Goal: Transaction & Acquisition: Purchase product/service

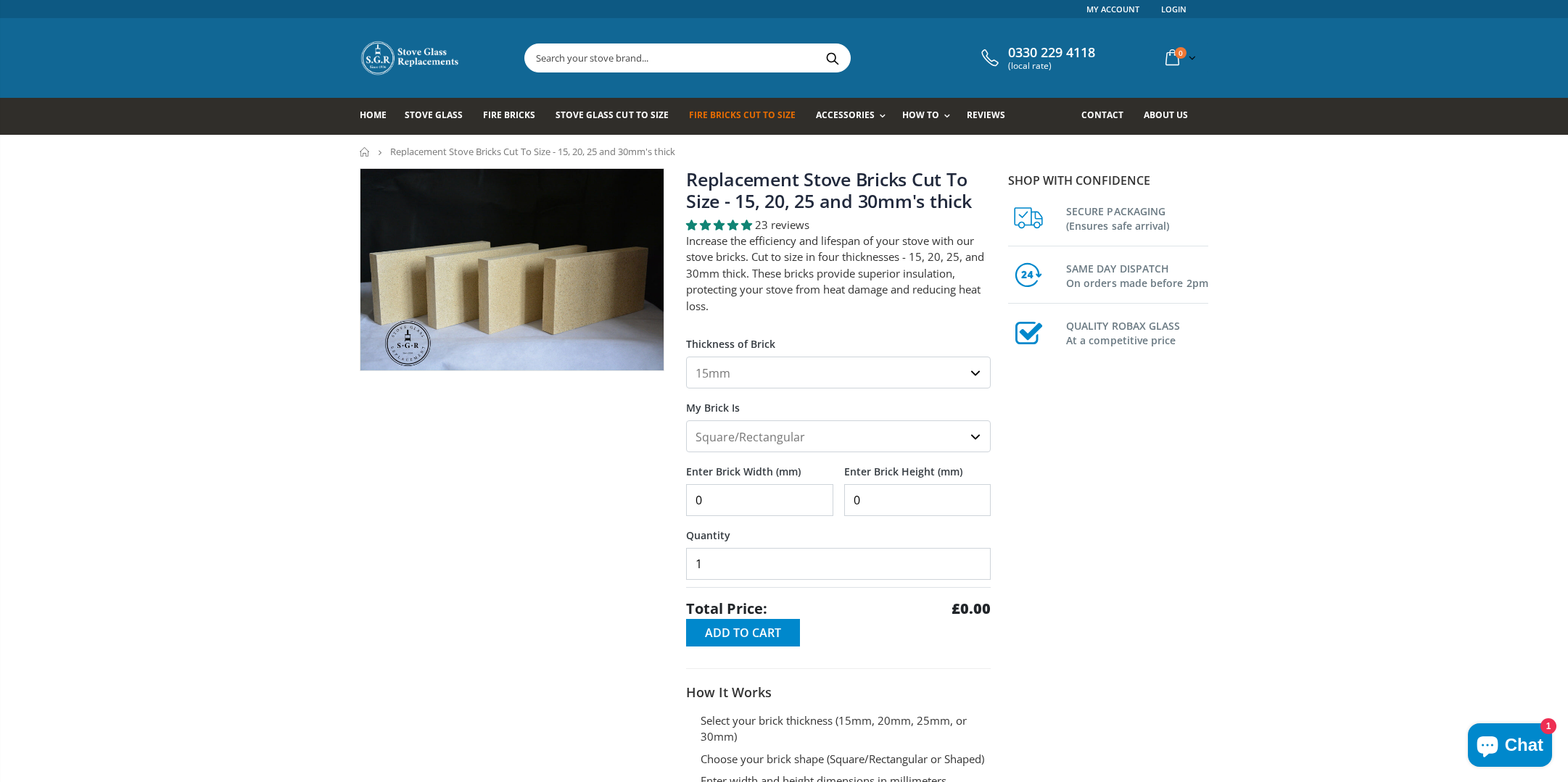
click at [492, 772] on div at bounding box center [512, 510] width 327 height 683
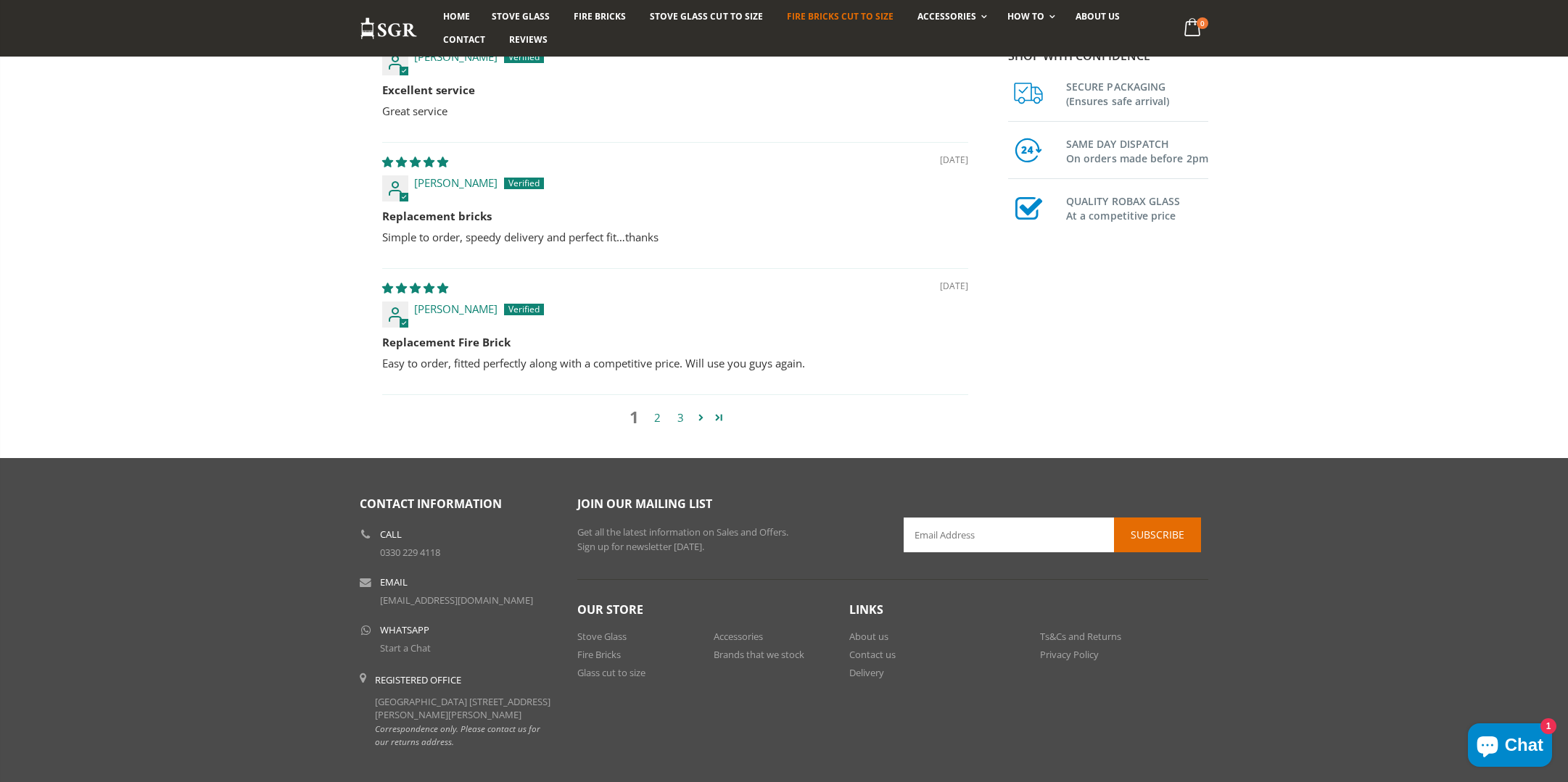
scroll to position [1684, 0]
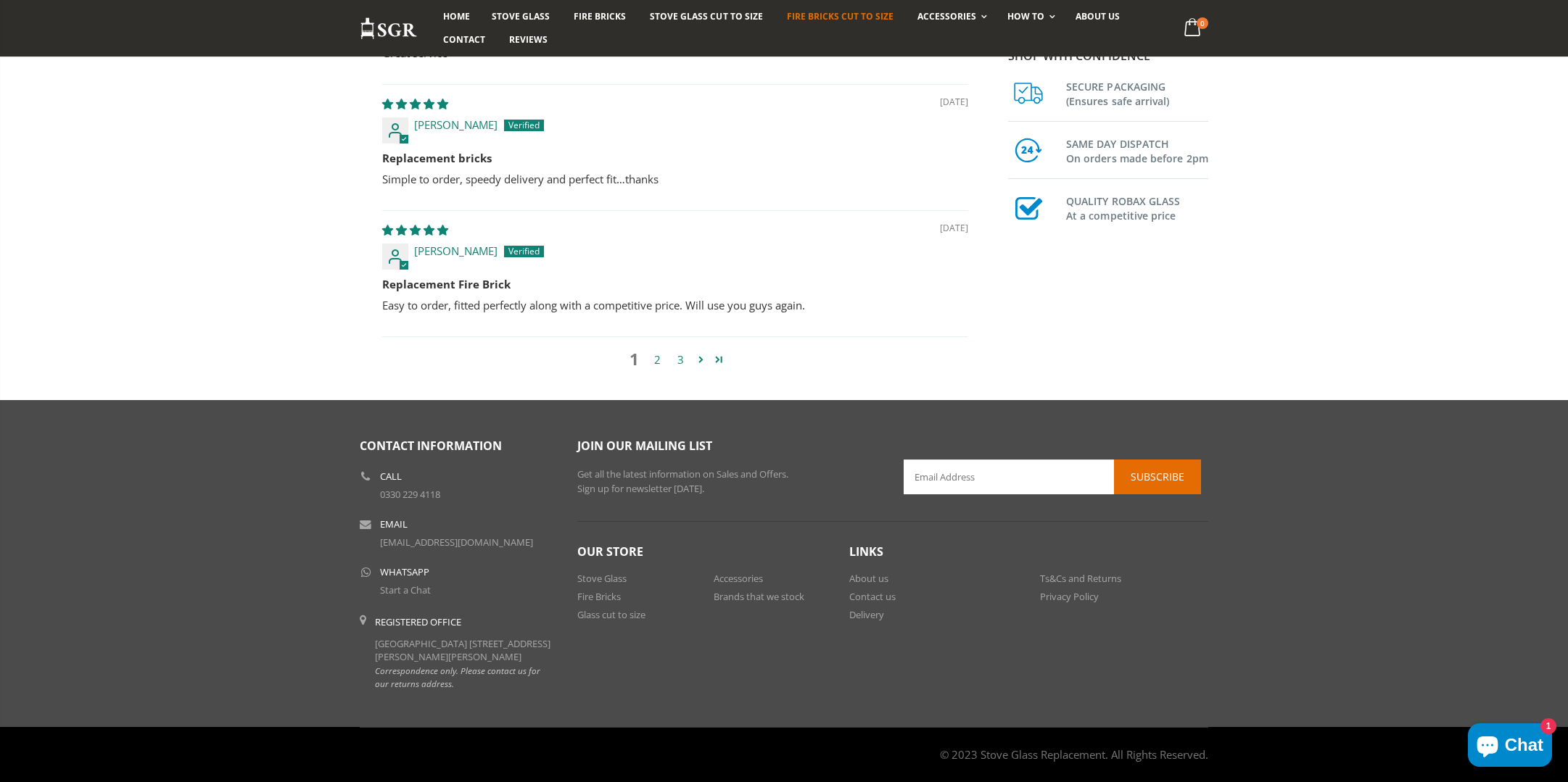
click at [1242, 739] on div "© 2023 Stove Glass Replacement. All Rights Reserved." at bounding box center [784, 755] width 1568 height 55
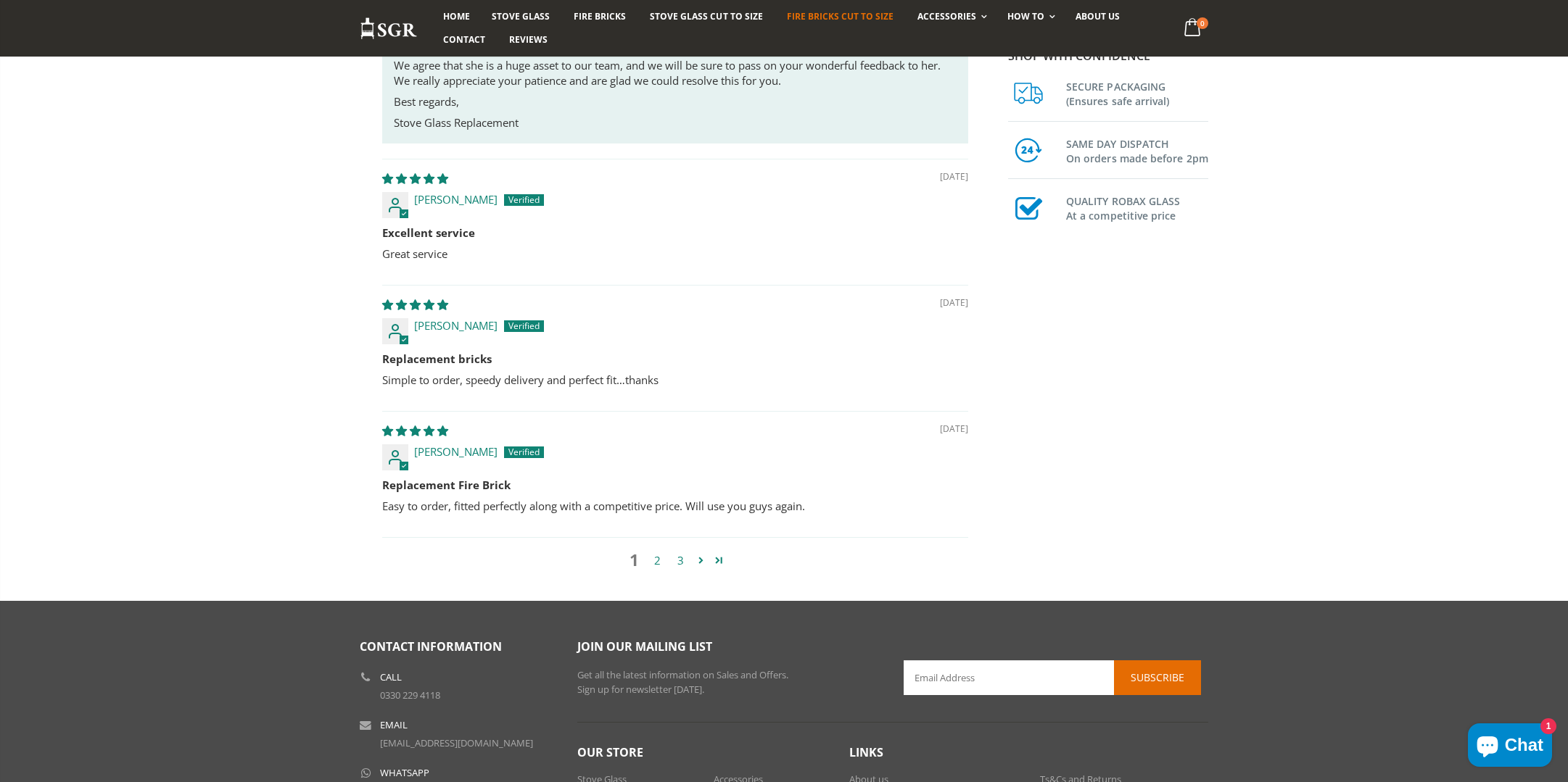
scroll to position [1467, 0]
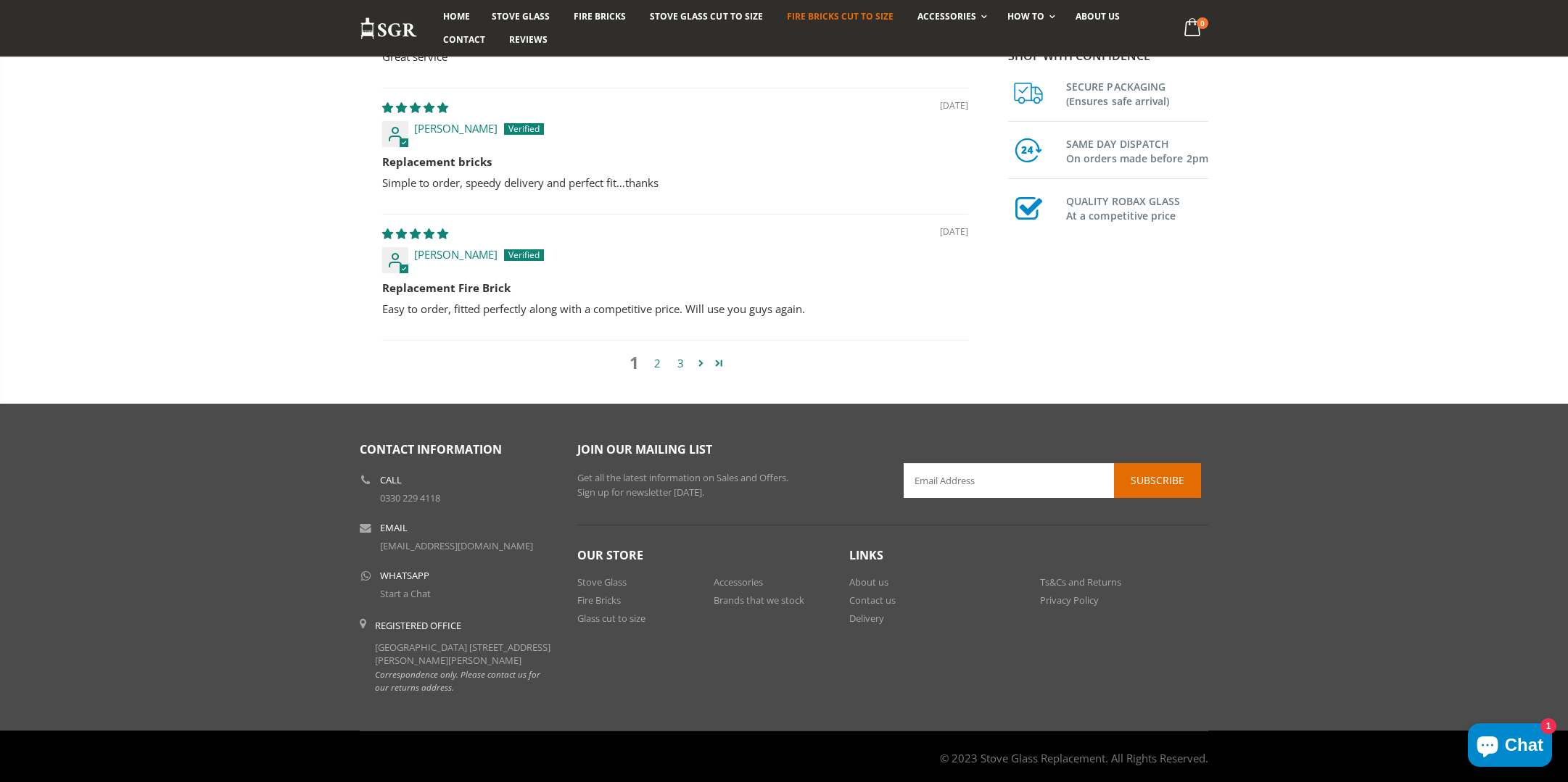
scroll to position [1684, 0]
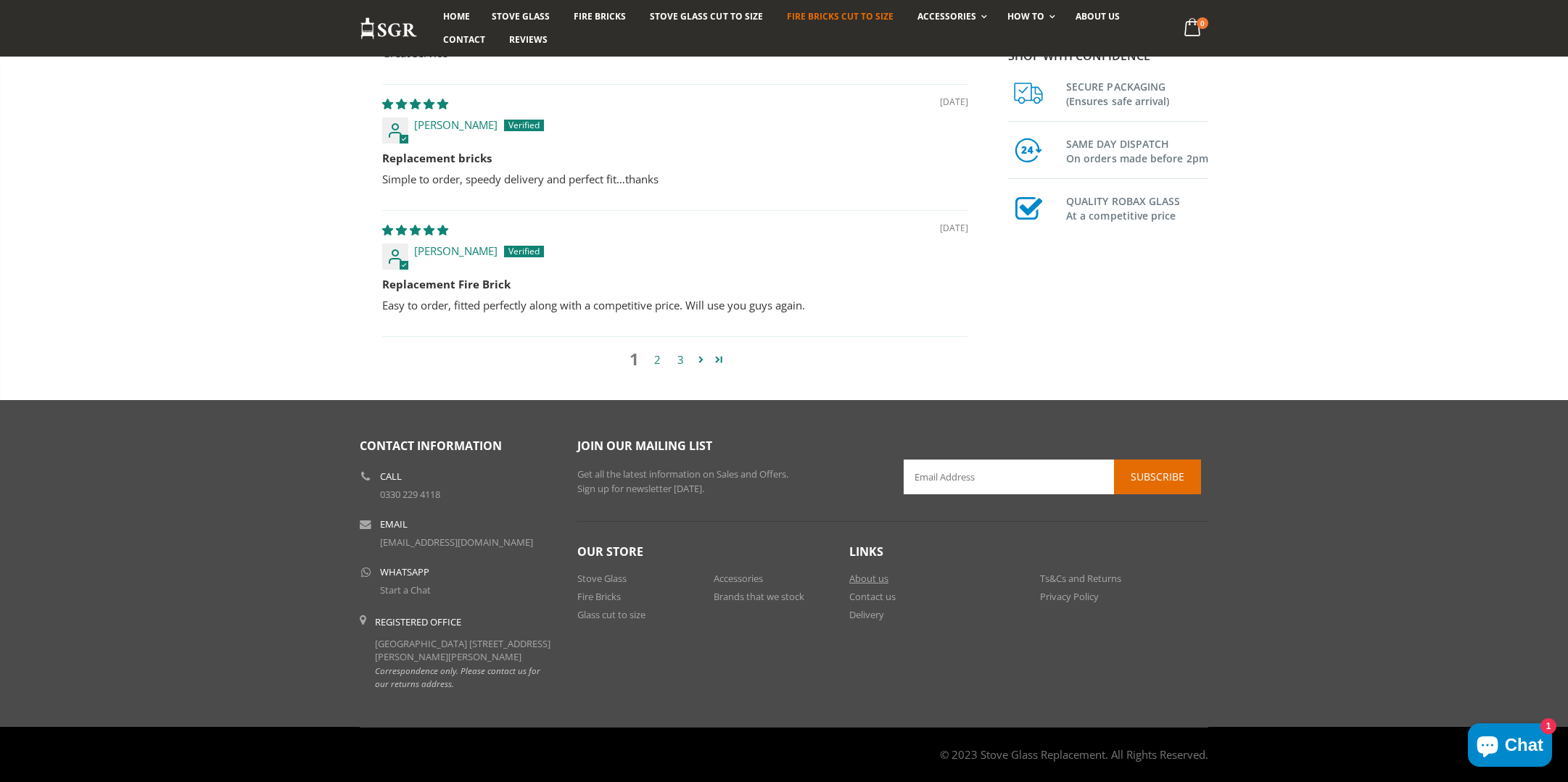
click at [874, 572] on link "About us" at bounding box center [869, 578] width 40 height 13
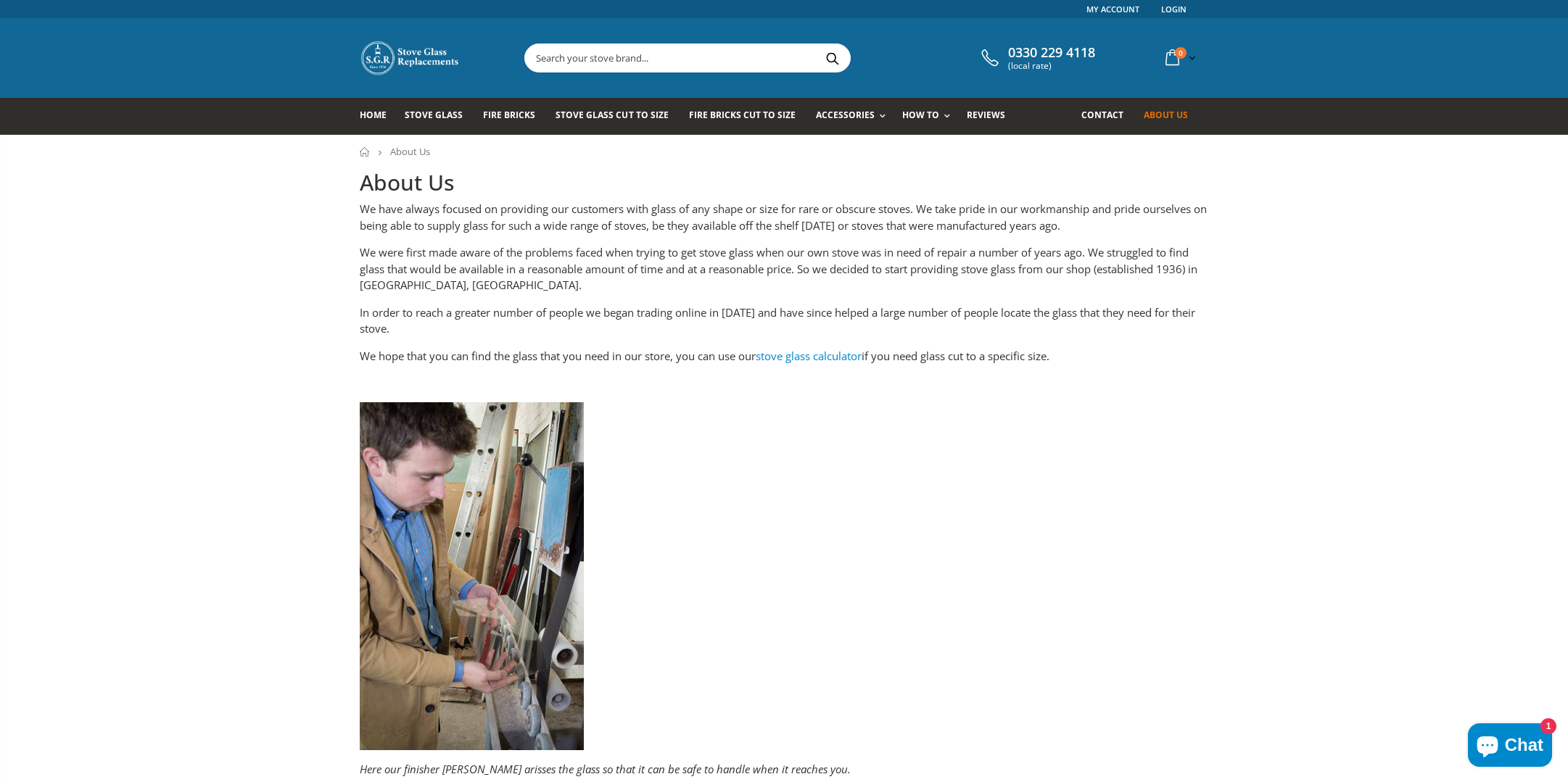
click at [797, 350] on link "stove glass calculator" at bounding box center [808, 356] width 106 height 15
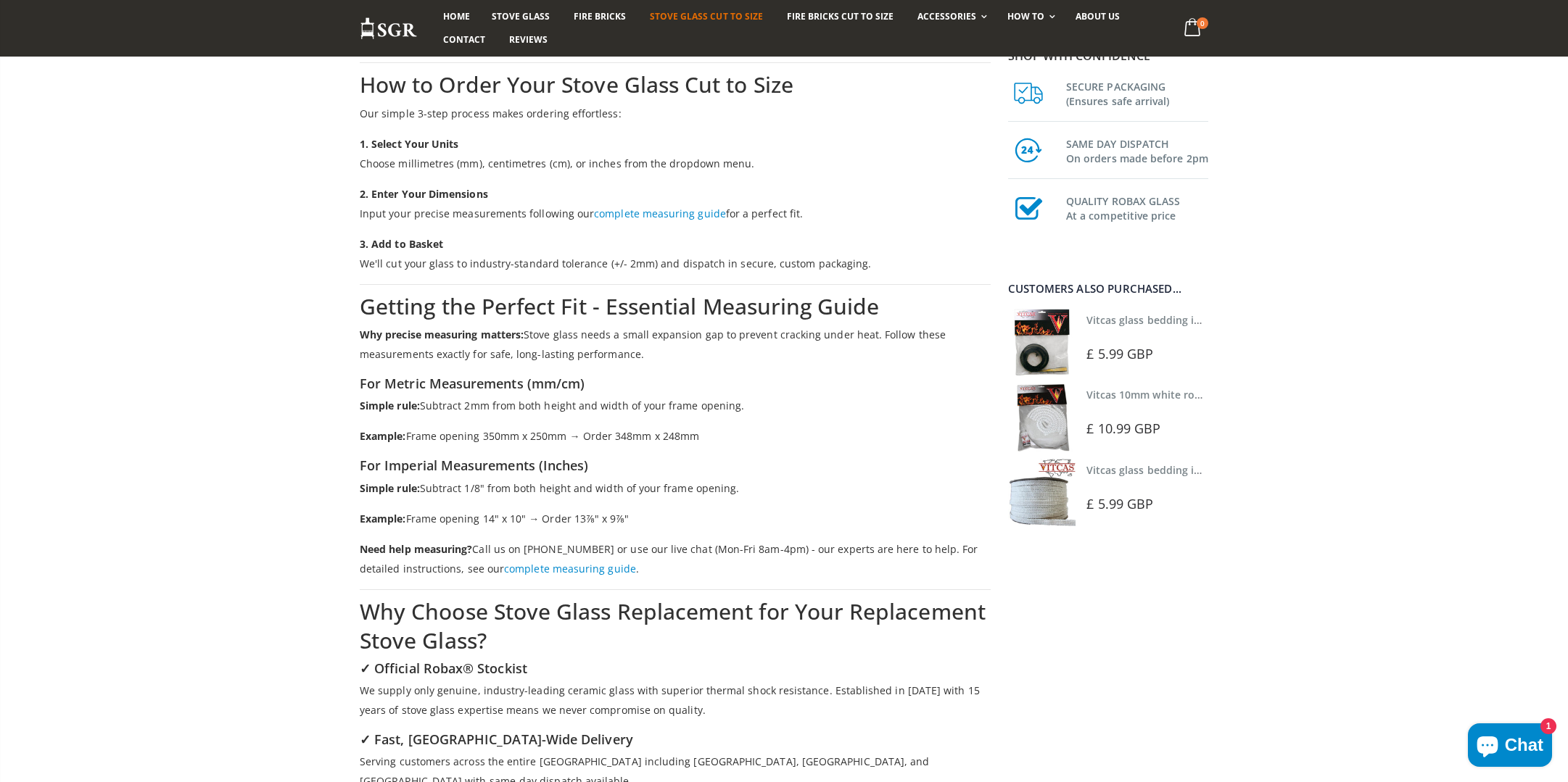
scroll to position [3485, 0]
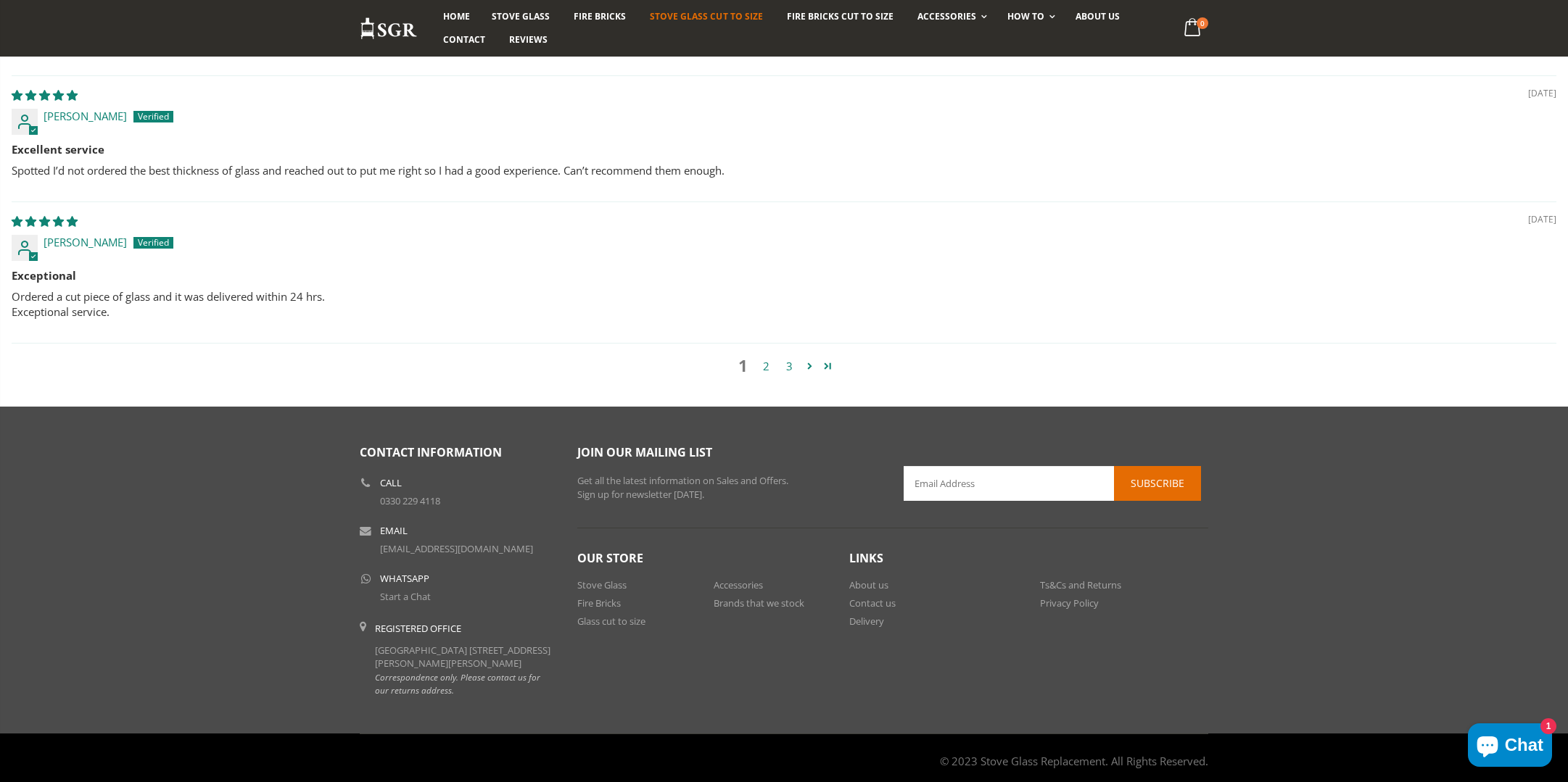
click at [867, 595] on li "Contact us" at bounding box center [934, 603] width 169 height 18
click at [873, 596] on link "Contact us" at bounding box center [873, 602] width 46 height 13
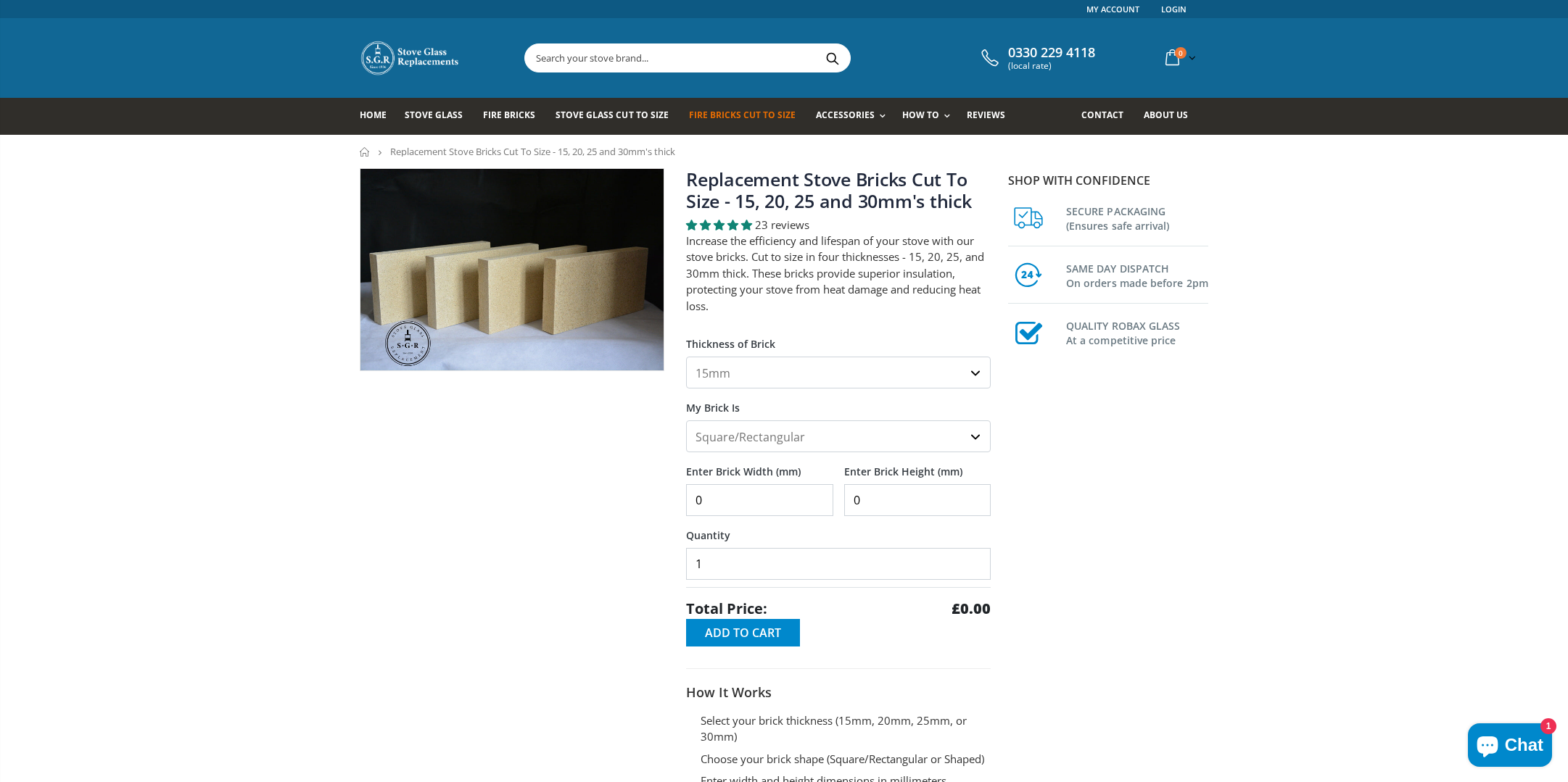
click at [753, 376] on select "15mm 20mm 25mm 30mm" at bounding box center [838, 372] width 304 height 32
click at [783, 498] on input "0" at bounding box center [759, 499] width 147 height 32
